Goal: Find specific page/section: Find specific page/section

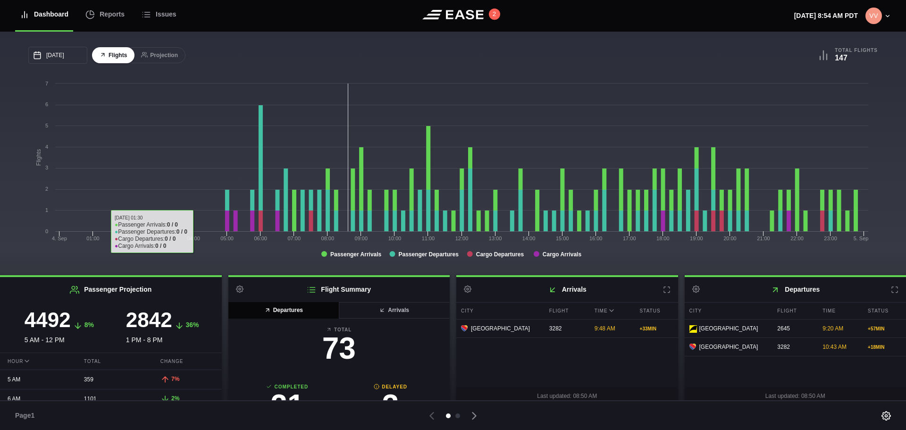
drag, startPoint x: 144, startPoint y: 34, endPoint x: 78, endPoint y: 395, distance: 368.0
click at [150, 56] on div "Flights Projection" at bounding box center [138, 55] width 93 height 17
